Goal: Task Accomplishment & Management: Manage account settings

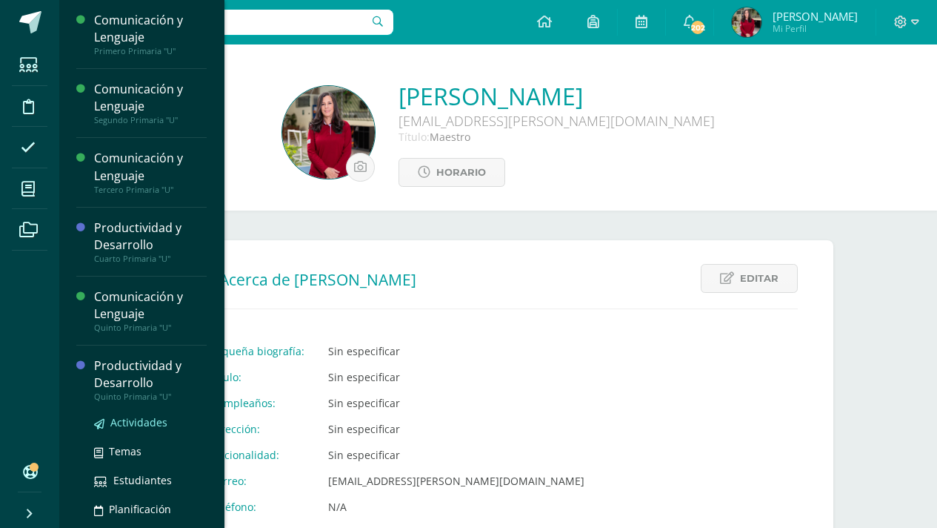
click at [129, 420] on span "Actividades" at bounding box center [138, 422] width 57 height 14
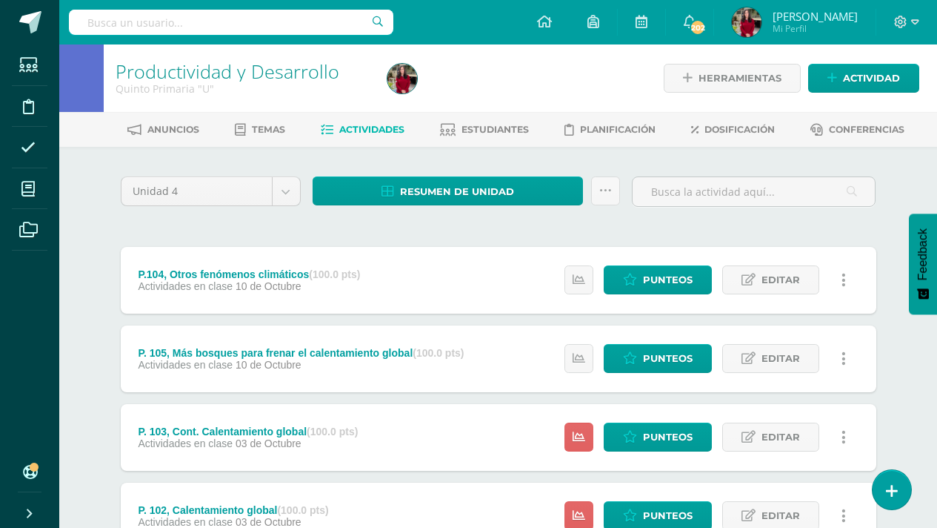
click at [846, 352] on icon at bounding box center [844, 359] width 4 height 16
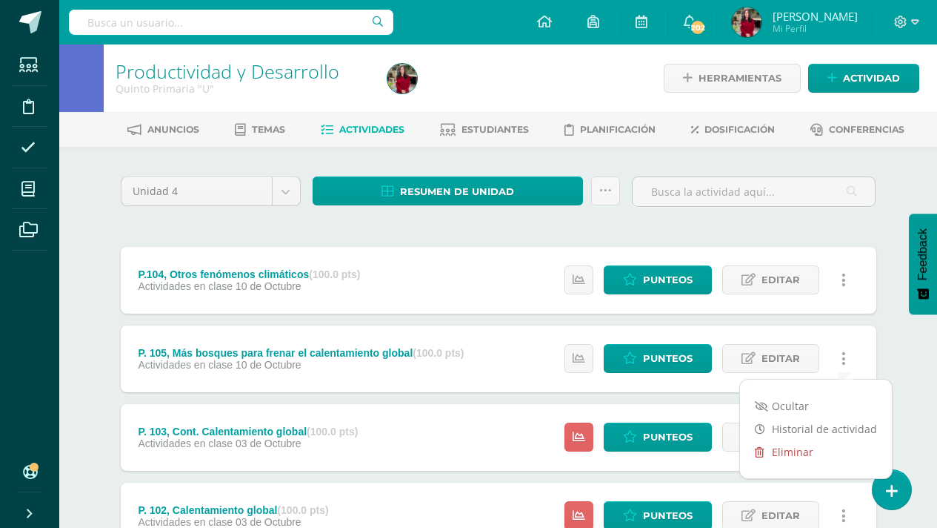
click at [761, 450] on icon at bounding box center [759, 452] width 9 height 10
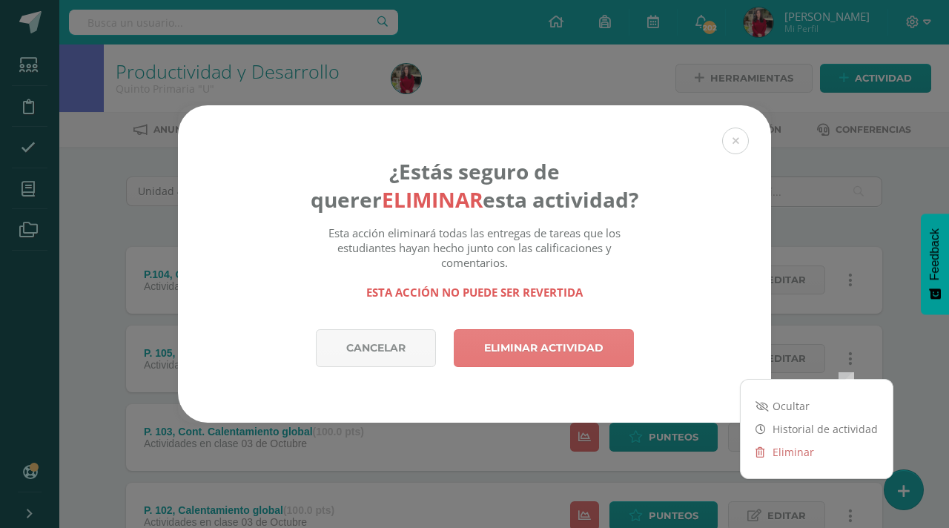
click at [569, 348] on link "Eliminar actividad" at bounding box center [544, 348] width 180 height 38
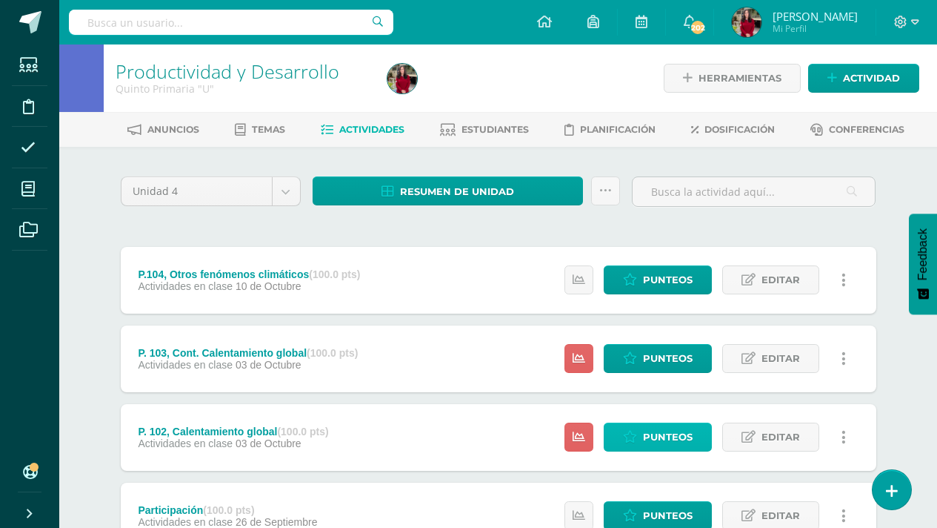
click at [666, 437] on span "Punteos" at bounding box center [668, 436] width 50 height 27
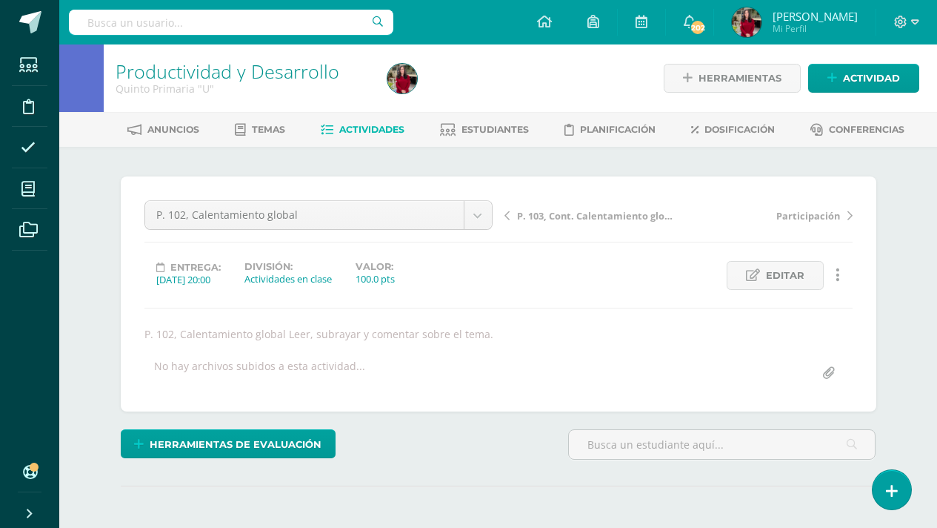
scroll to position [1, 0]
